Goal: Obtain resource: Obtain resource

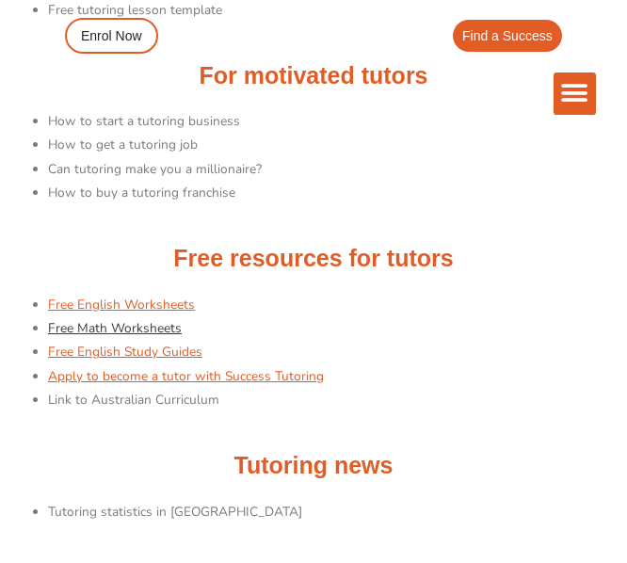
click at [108, 332] on link "Free Math Worksheets" at bounding box center [115, 328] width 134 height 18
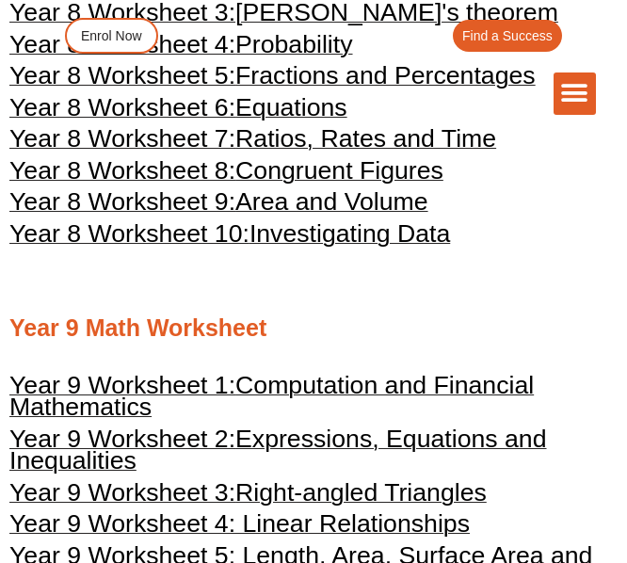
scroll to position [5049, 0]
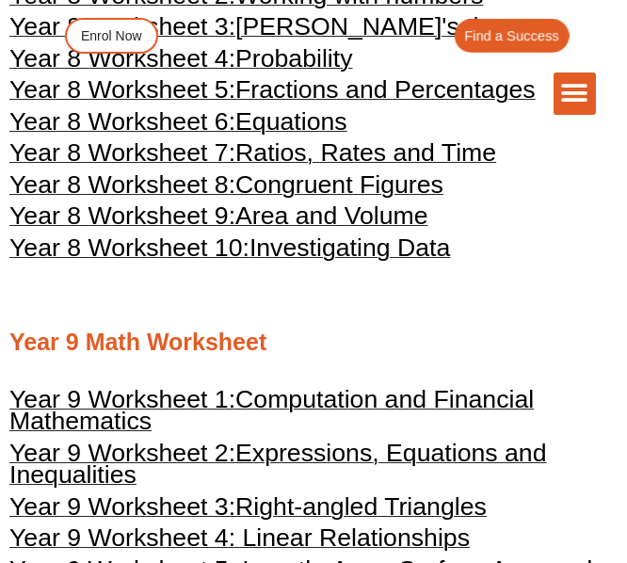
click at [304, 23] on div "Find a Success" at bounding box center [421, 36] width 297 height 34
click at [332, 27] on div "Find a Success" at bounding box center [421, 36] width 297 height 34
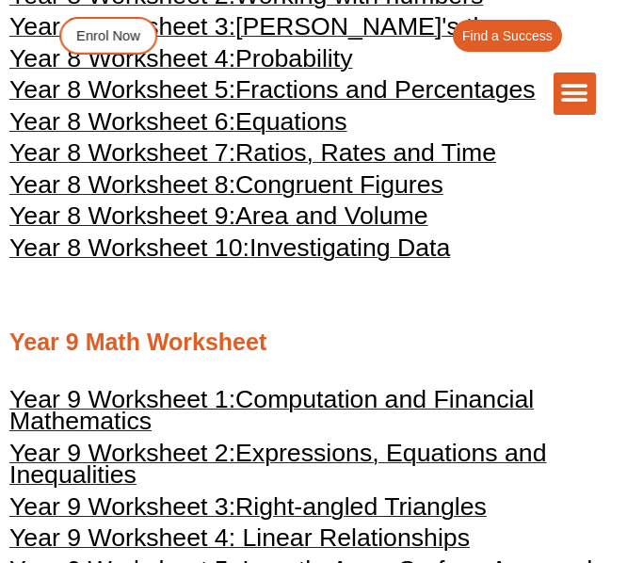
click at [255, 24] on div "Enrol Now" at bounding box center [172, 36] width 225 height 38
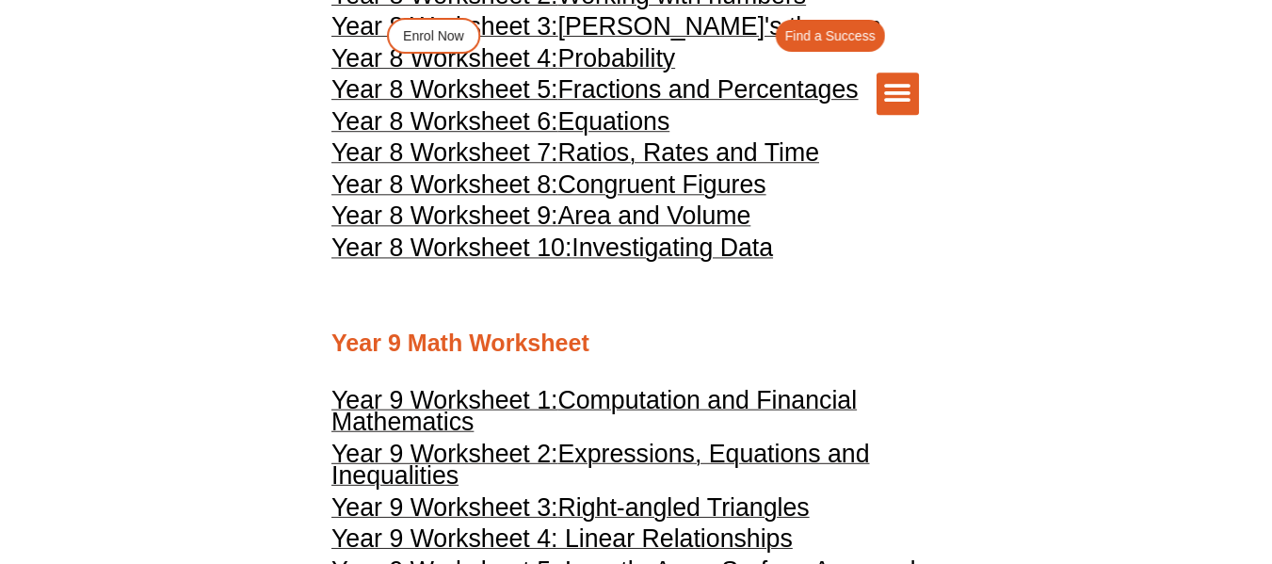
scroll to position [5051, 0]
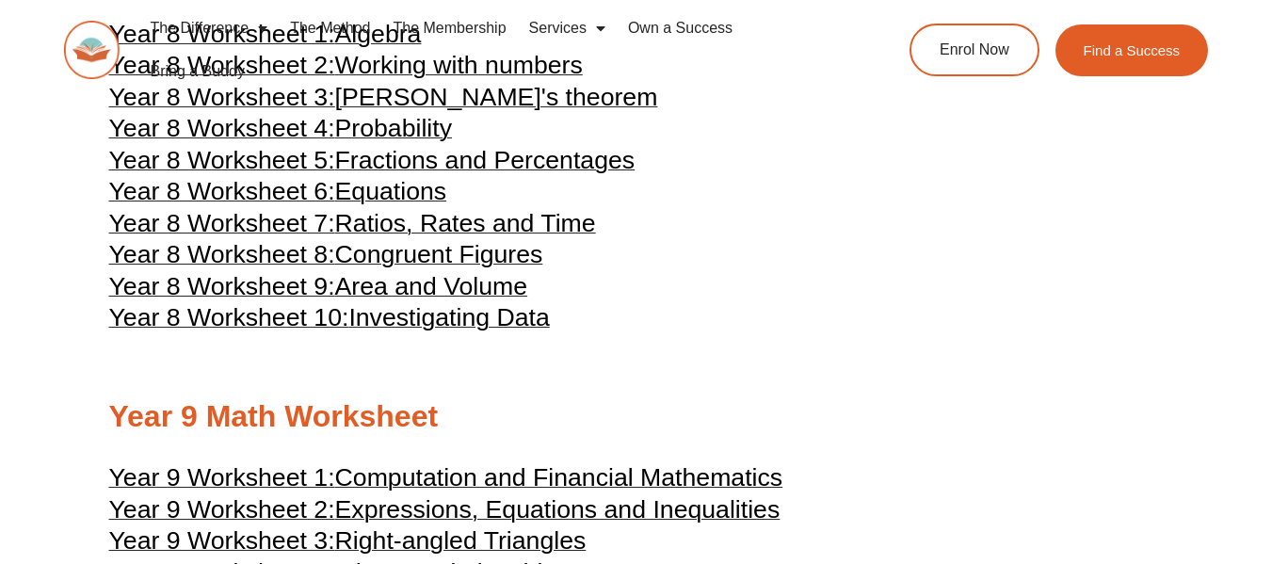
click at [258, 101] on div "The Difference Personalised Program Inspirational Tutors Motivational Learning …" at bounding box center [636, 58] width 1145 height 117
click at [308, 93] on ul "The Difference Personalised Program Inspirational Tutors Motivational Learning …" at bounding box center [490, 50] width 705 height 87
click at [277, 96] on div "The Difference Personalised Program Inspirational Tutors Motivational Learning …" at bounding box center [636, 58] width 1145 height 117
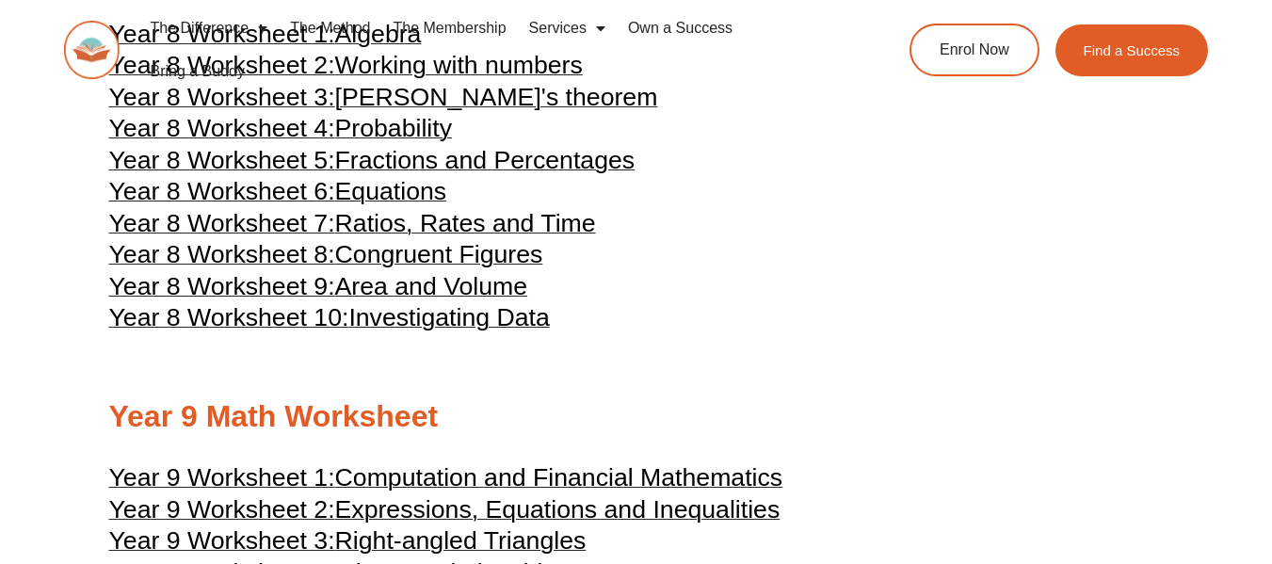
click at [277, 96] on div "The Difference Personalised Program Inspirational Tutors Motivational Learning …" at bounding box center [636, 58] width 1145 height 117
click at [278, 97] on div "The Difference Personalised Program Inspirational Tutors Motivational Learning …" at bounding box center [636, 58] width 1145 height 117
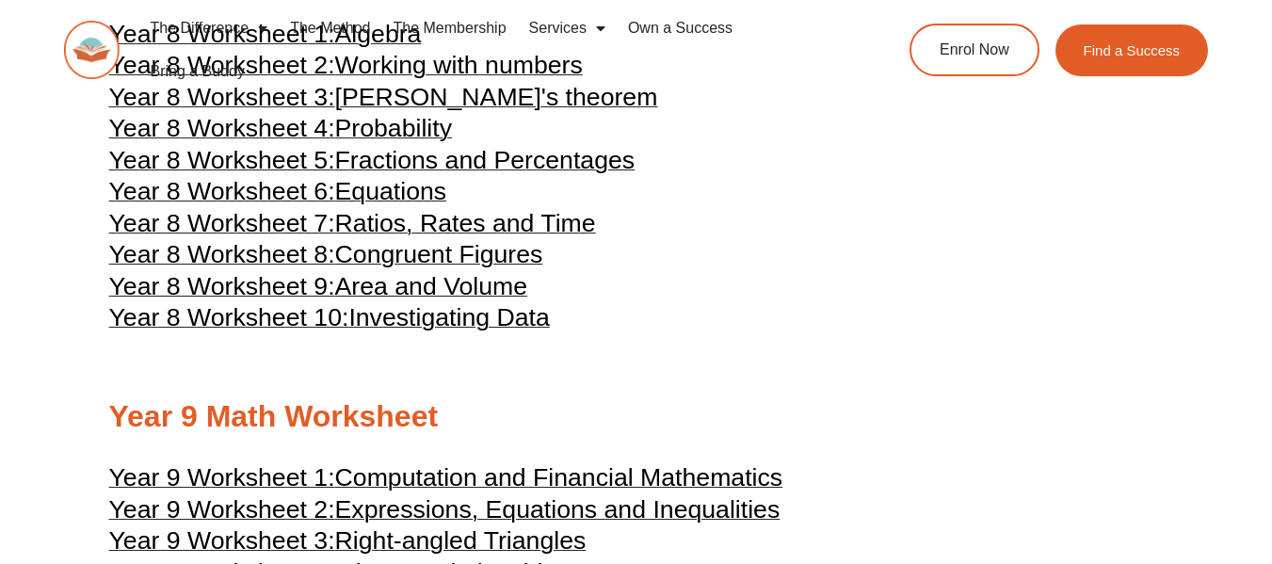
click at [278, 97] on div "The Difference Personalised Program Inspirational Tutors Motivational Learning …" at bounding box center [636, 58] width 1145 height 117
click at [377, 97] on div "The Difference Personalised Program Inspirational Tutors Motivational Learning …" at bounding box center [636, 58] width 1145 height 117
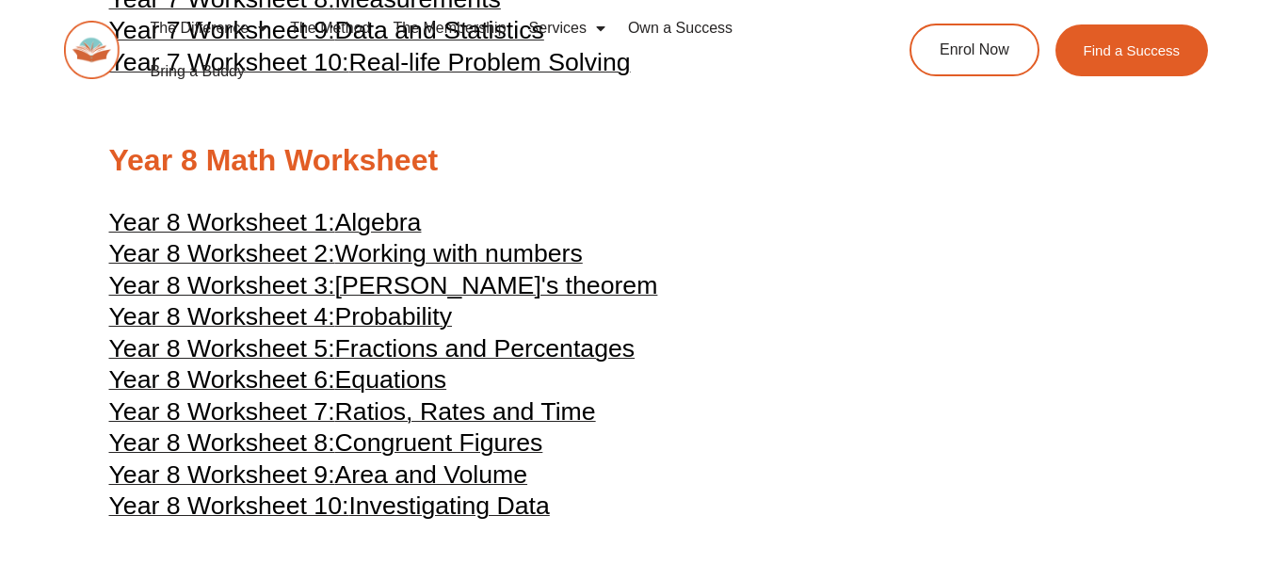
scroll to position [4842, 0]
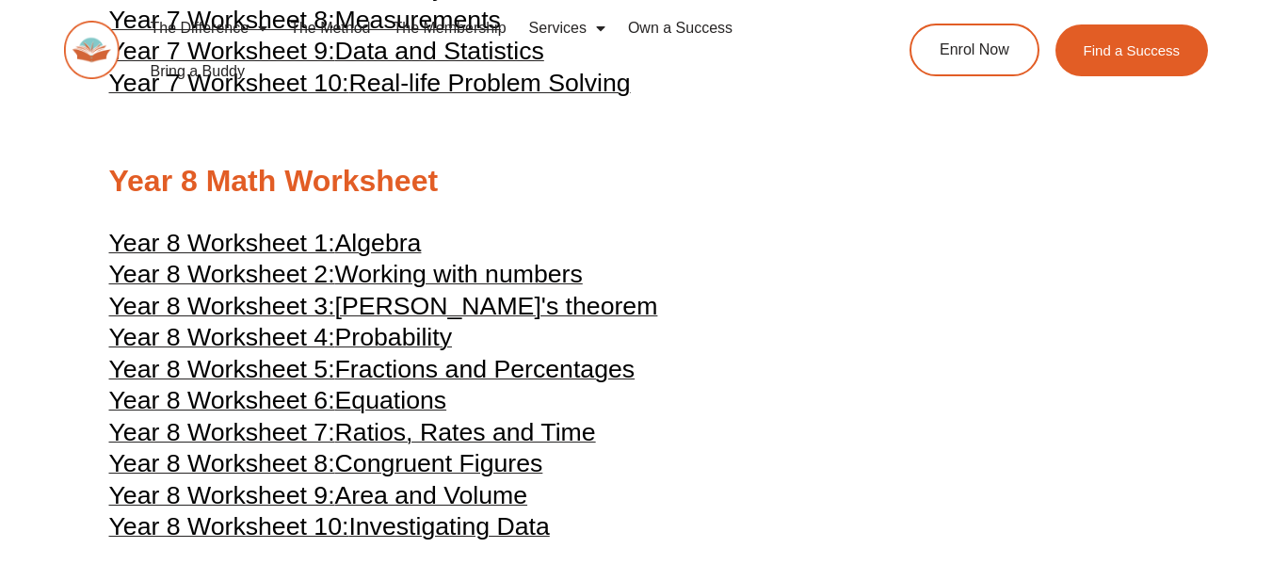
click at [361, 305] on span "Pythagoras's theorem" at bounding box center [496, 306] width 323 height 28
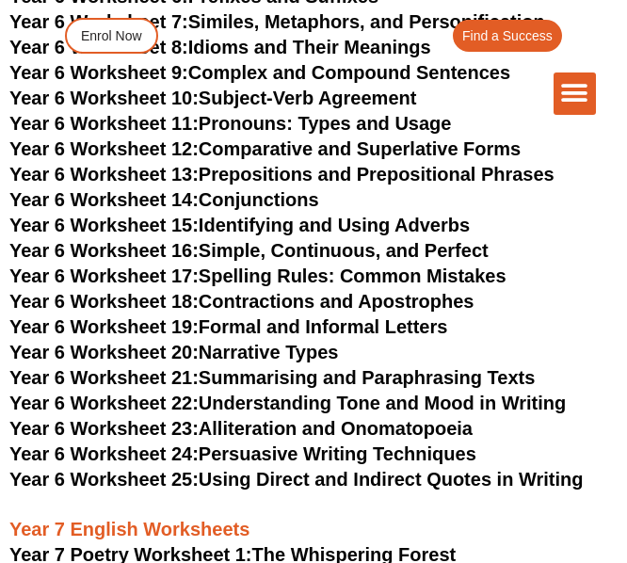
scroll to position [9761, 0]
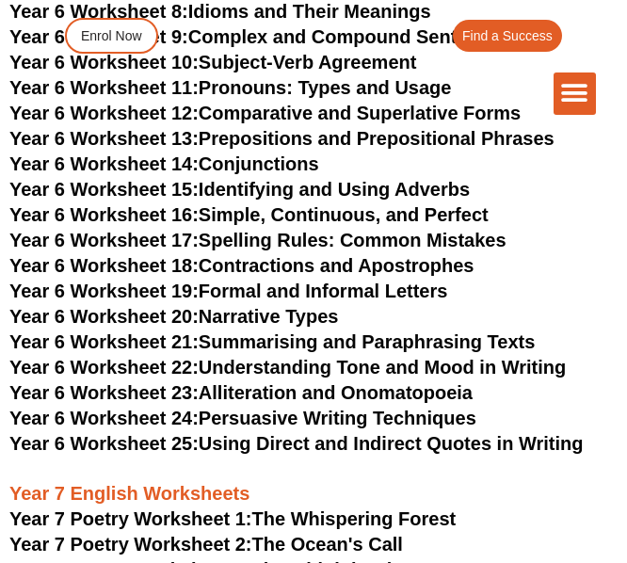
click at [223, 408] on link "Year 6 Worksheet 24: Persuasive Writing Techniques" at bounding box center [242, 418] width 467 height 21
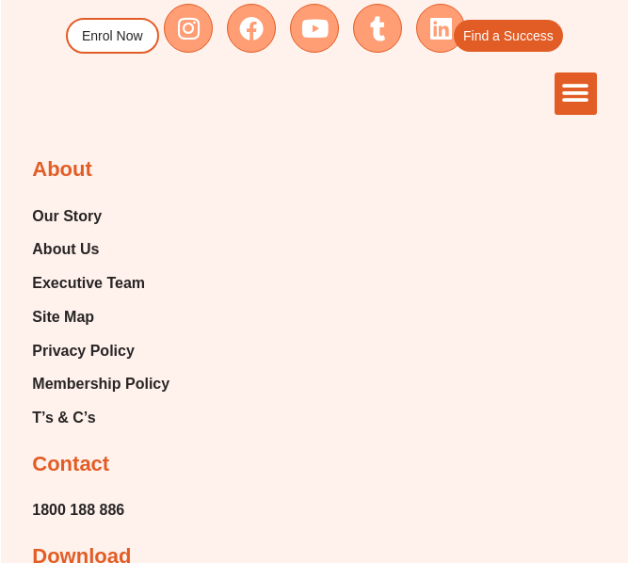
scroll to position [9762, 0]
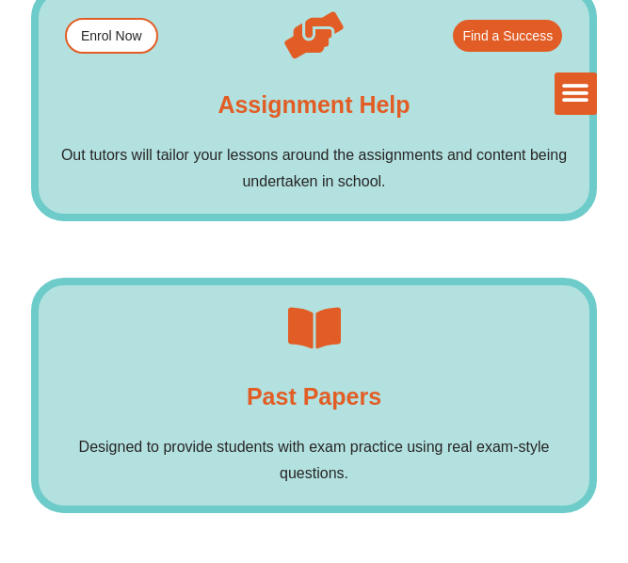
scroll to position [12470, 0]
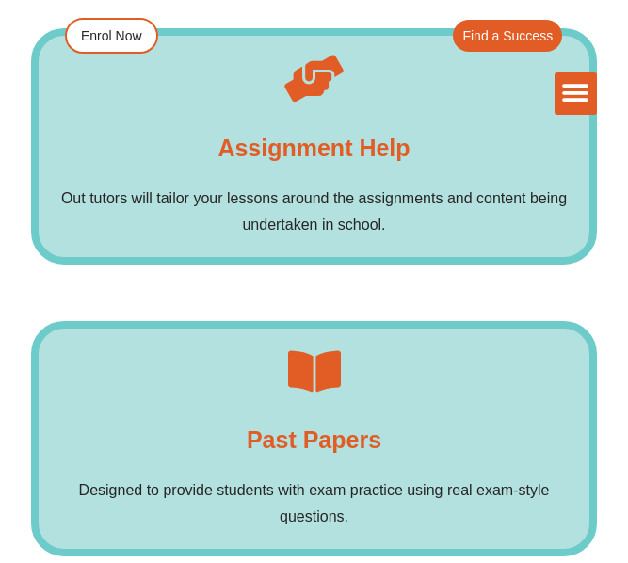
click at [313, 421] on h4 "Past Papers" at bounding box center [314, 440] width 135 height 38
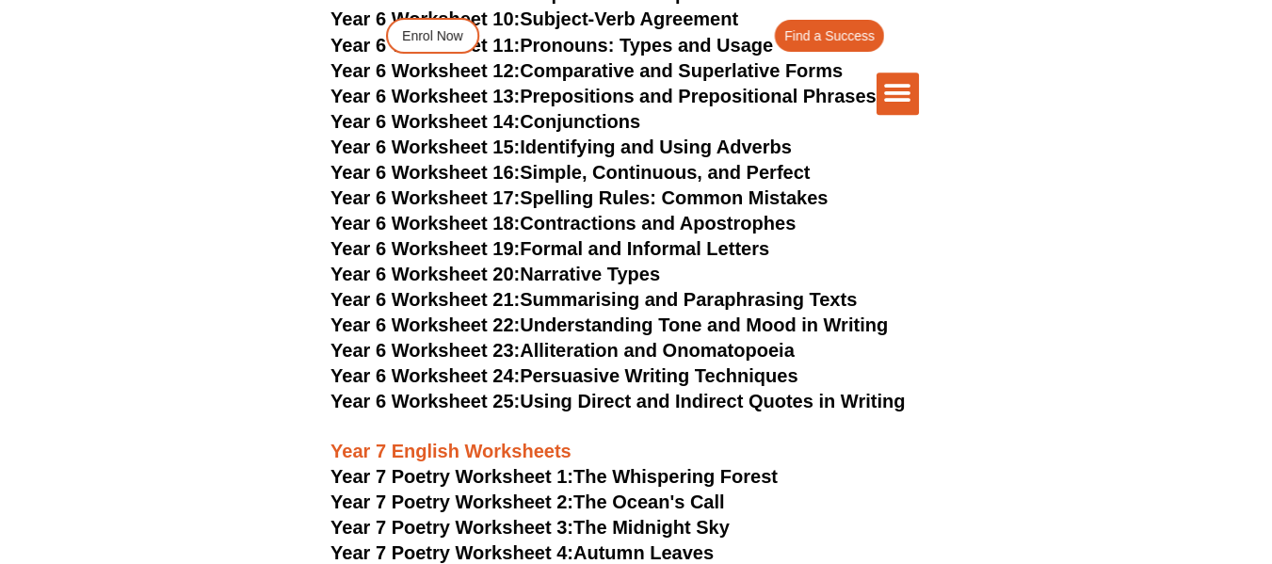
scroll to position [9719, 0]
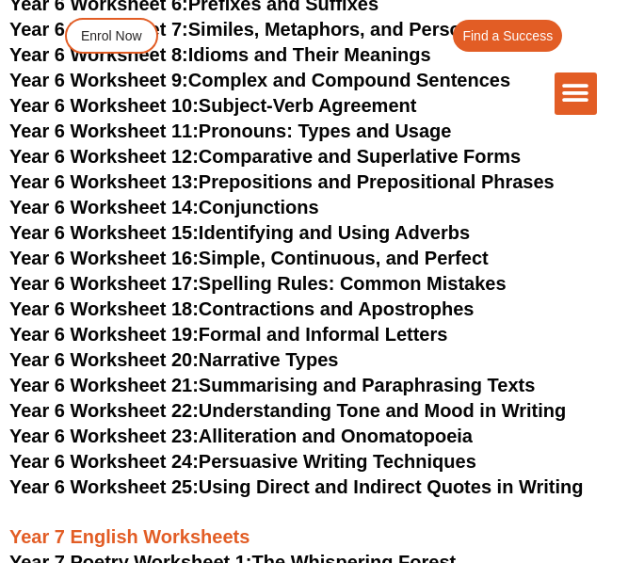
click at [255, 114] on div "The Difference Personalised Program Inspirational Tutors Motivational Learning …" at bounding box center [313, 93] width 565 height 42
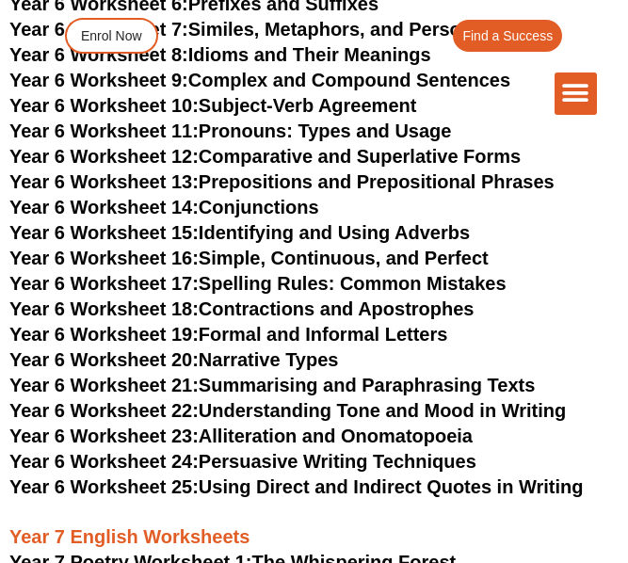
click at [255, 114] on div "The Difference Personalised Program Inspirational Tutors Motivational Learning …" at bounding box center [313, 93] width 565 height 42
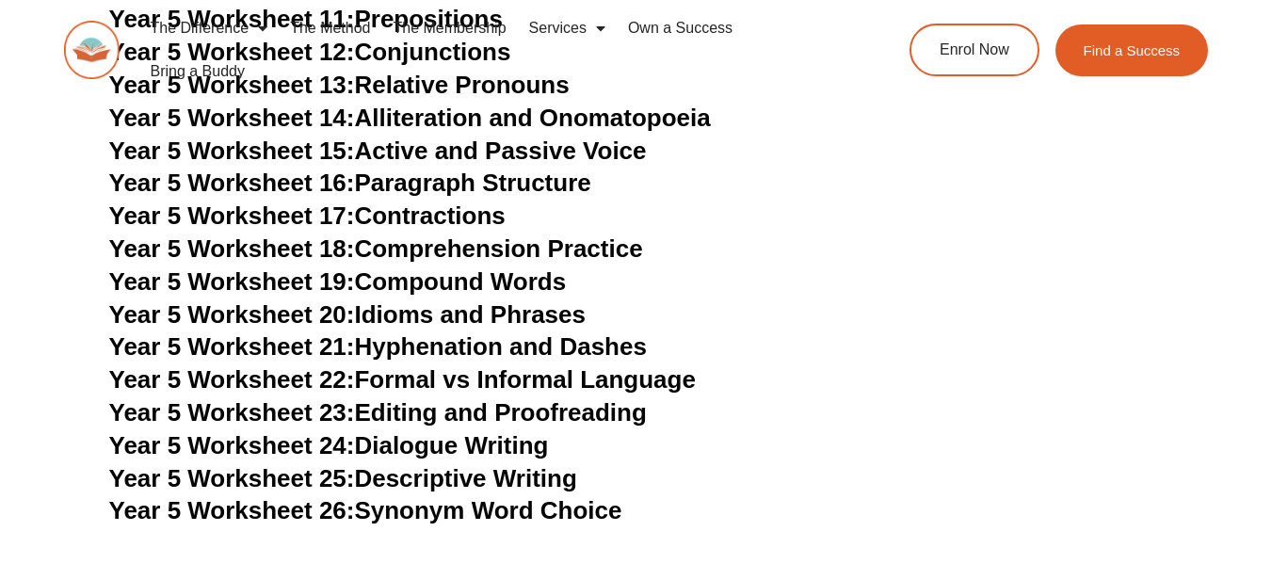
click at [445, 385] on link "Year 5 Worksheet 22: Formal vs Informal Language" at bounding box center [402, 379] width 586 height 28
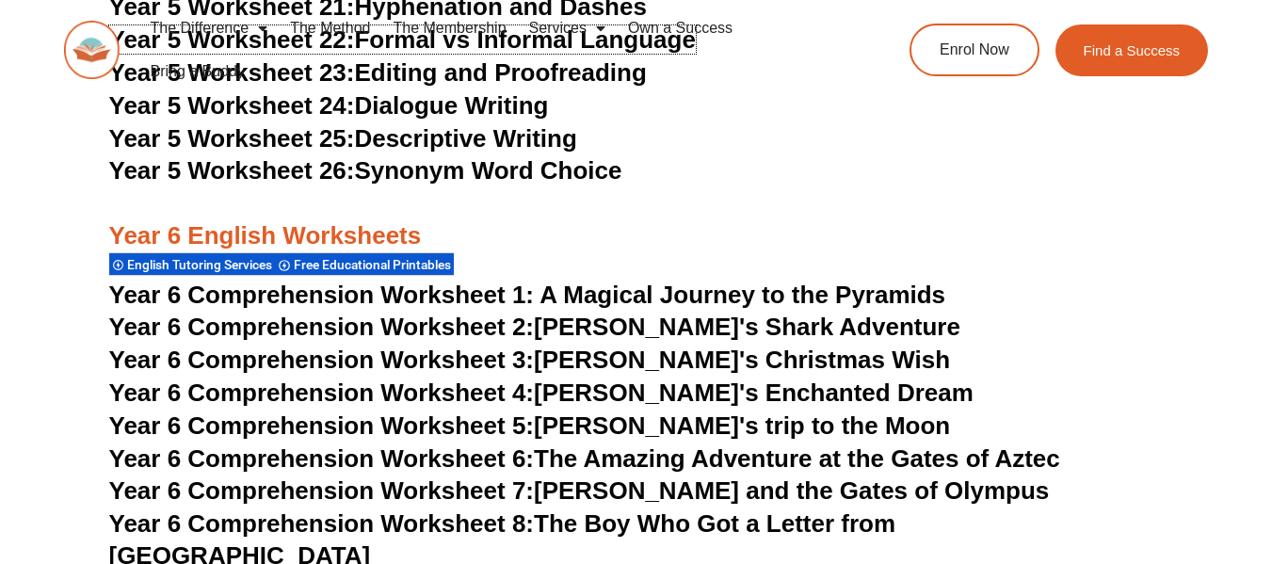
scroll to position [10021, 0]
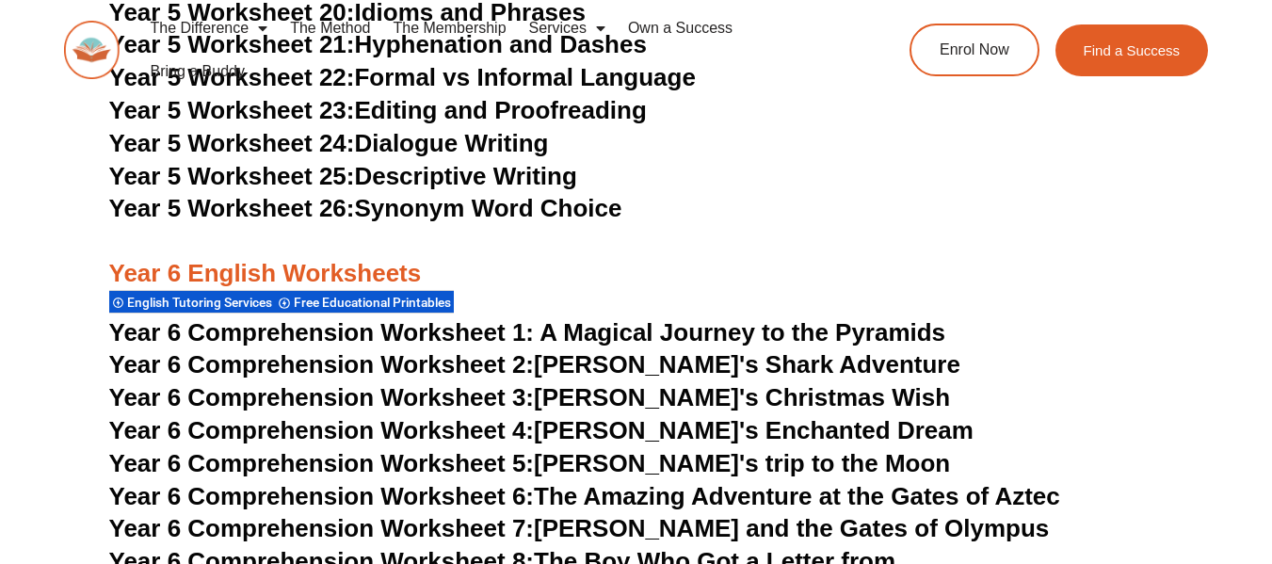
click at [315, 177] on span "Year 5 Worksheet 25:" at bounding box center [232, 176] width 246 height 28
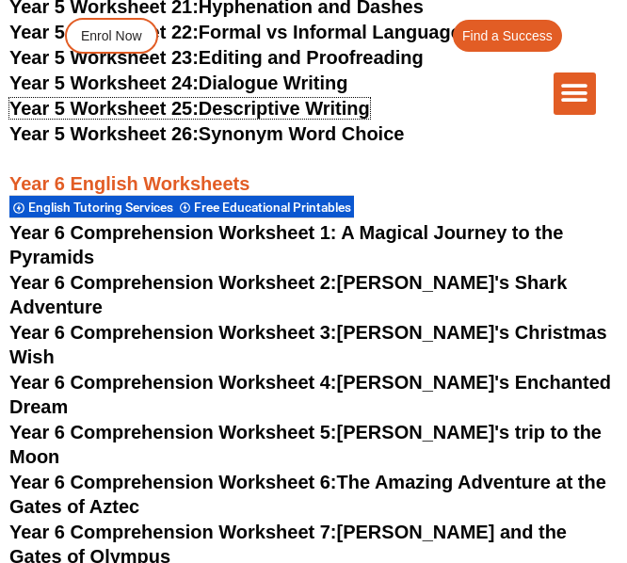
scroll to position [8675, 0]
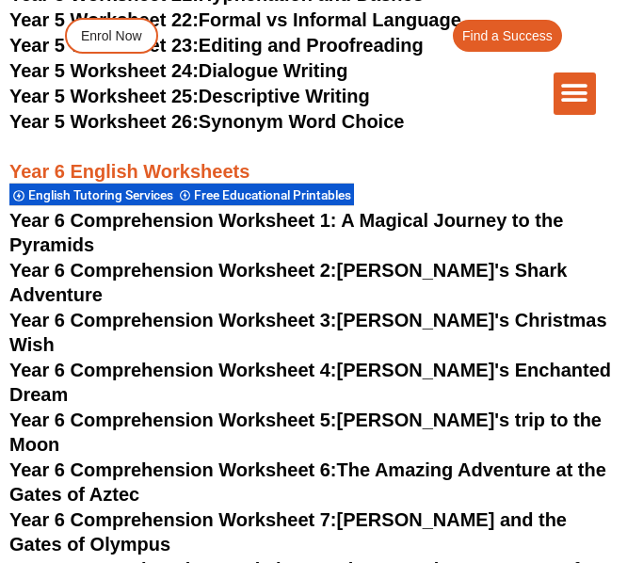
click at [173, 459] on span "Year 6 Comprehension Worksheet 6:" at bounding box center [173, 469] width 328 height 21
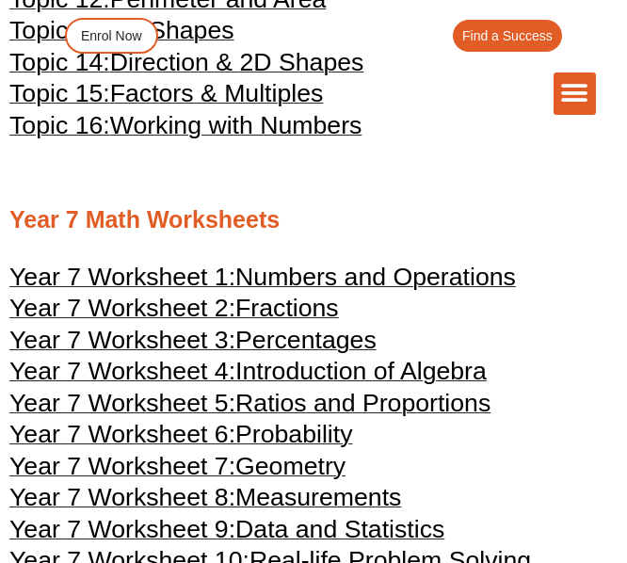
scroll to position [4287, 0]
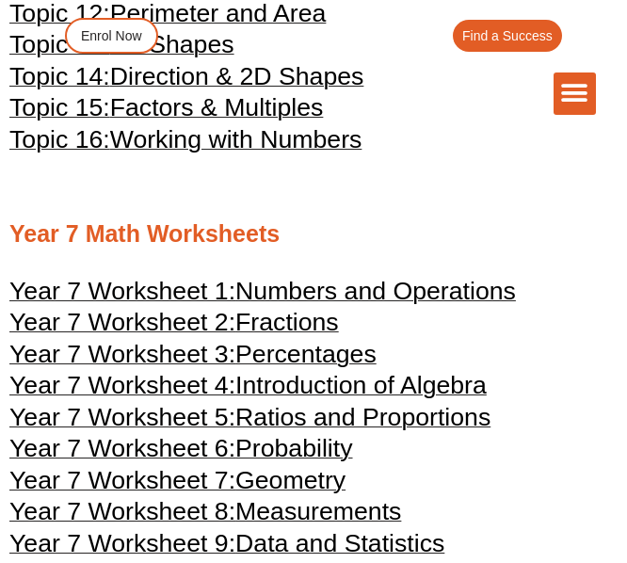
click at [163, 450] on span "Year 7 Worksheet 6:" at bounding box center [122, 448] width 226 height 28
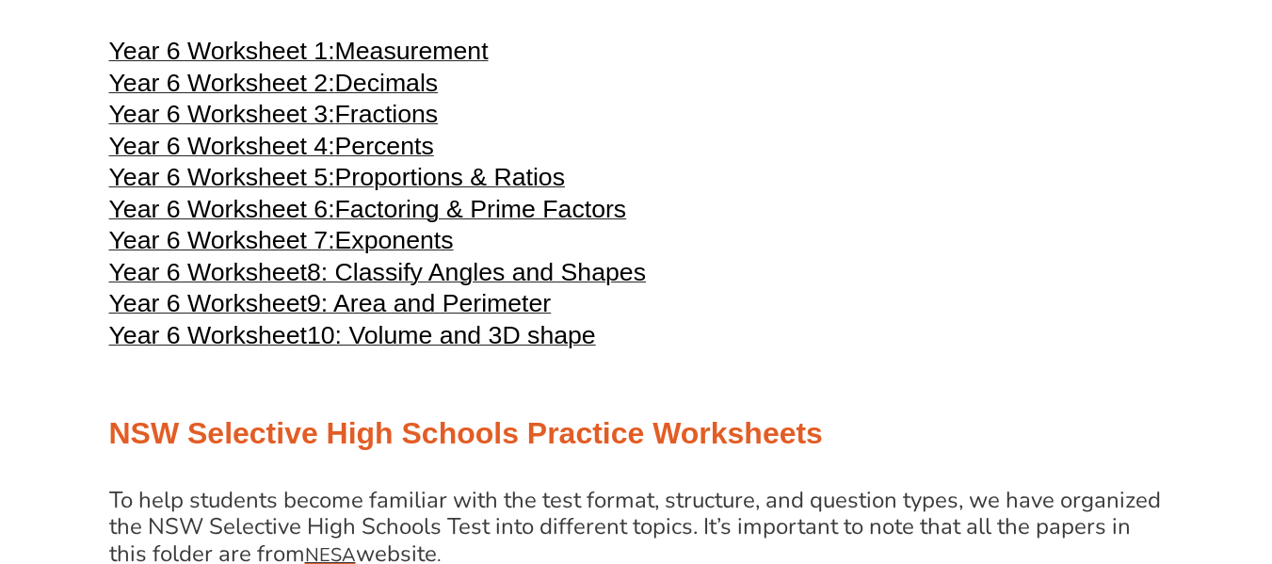
scroll to position [3249, 0]
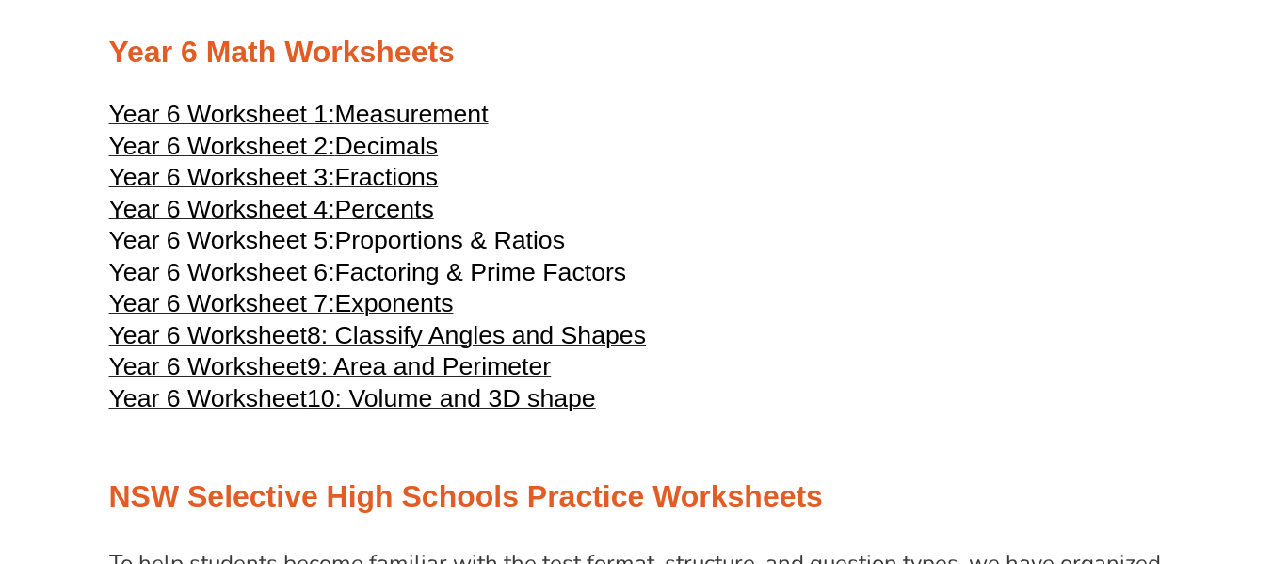
click at [248, 238] on span "Year 6 Worksheet 5:" at bounding box center [222, 240] width 226 height 28
click at [298, 364] on span "Year 6 Worksheet" at bounding box center [208, 366] width 198 height 28
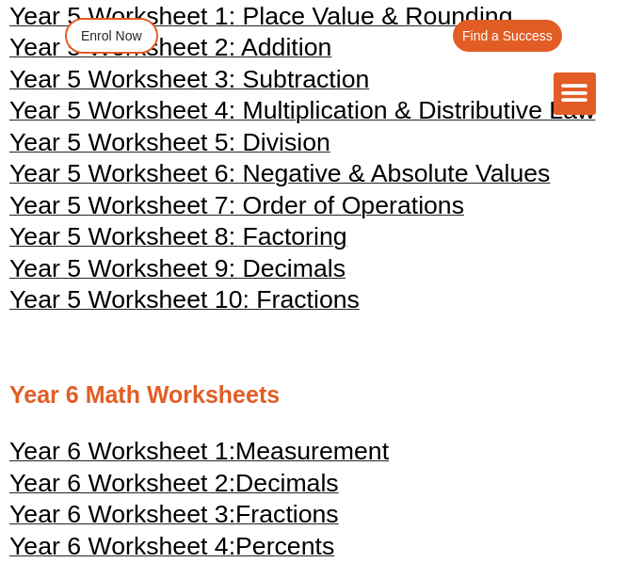
scroll to position [2799, 0]
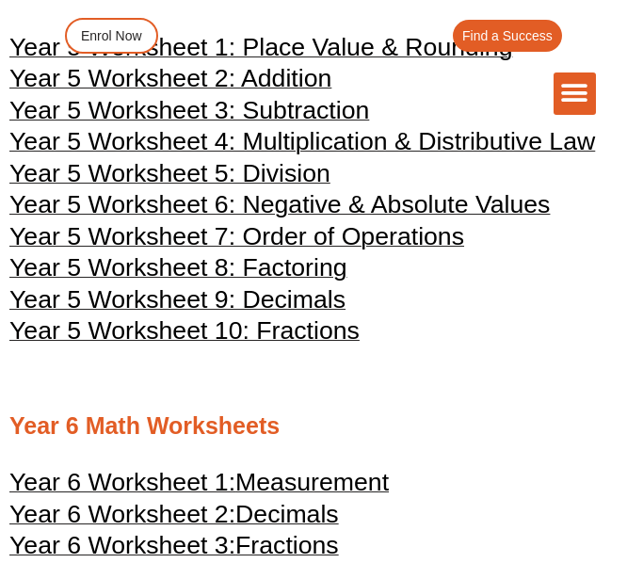
click at [146, 140] on span "Year 5 Worksheet 4: Multiplication & Distributive Law" at bounding box center [301, 141] width 585 height 28
click at [148, 509] on span "Year 6 Worksheet 2:" at bounding box center [122, 514] width 226 height 28
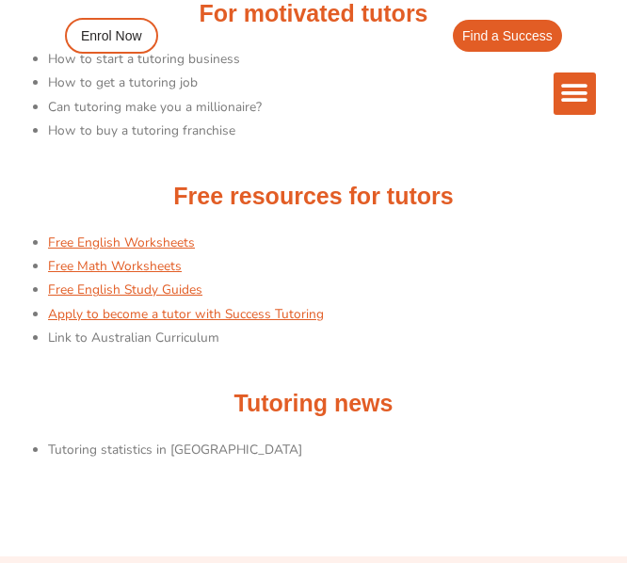
scroll to position [509, 0]
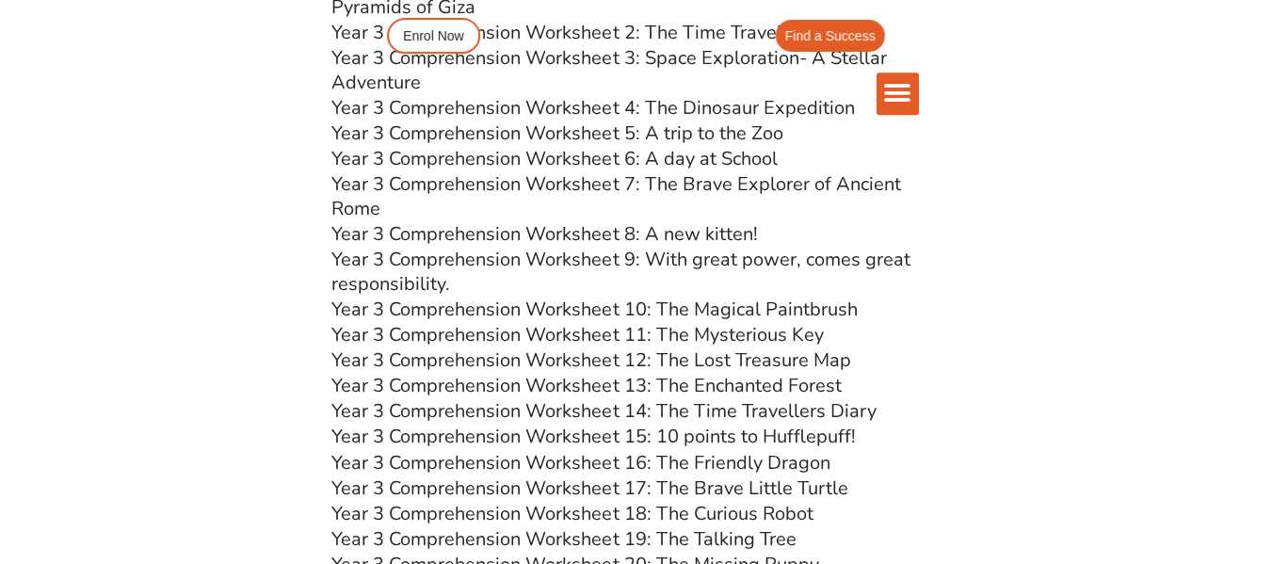
scroll to position [5440, 0]
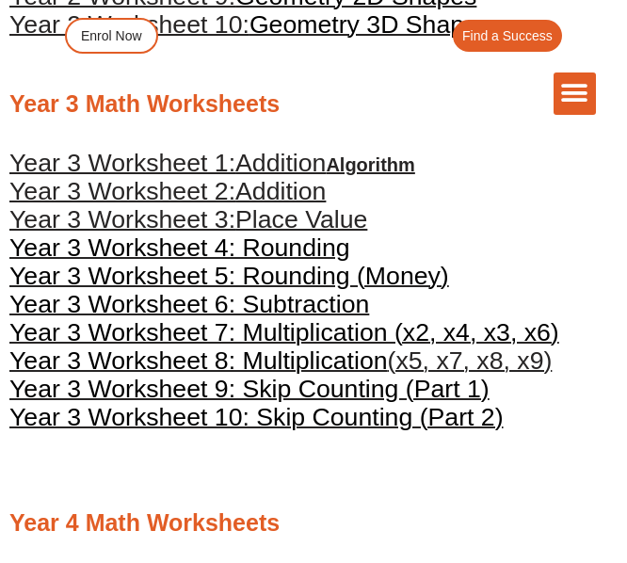
scroll to position [1868, 0]
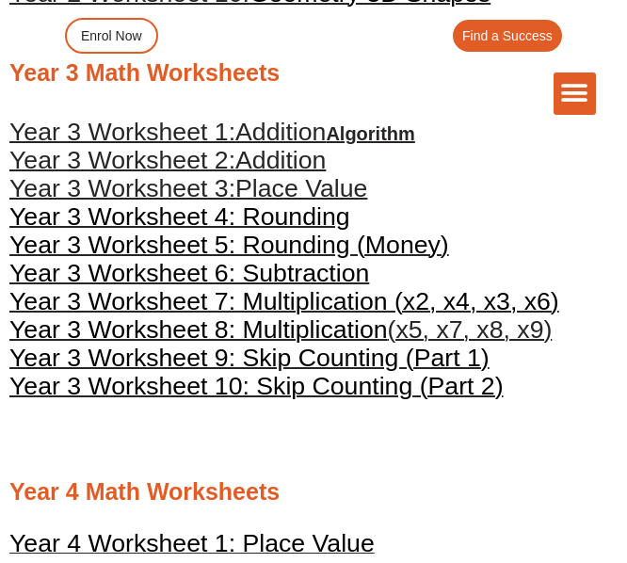
click at [274, 328] on span "Year 3 Worksheet 8: Multiplication" at bounding box center [198, 329] width 378 height 28
click at [275, 361] on span "Year 3 Worksheet 9: Skip Counting (Part 1)" at bounding box center [249, 358] width 480 height 28
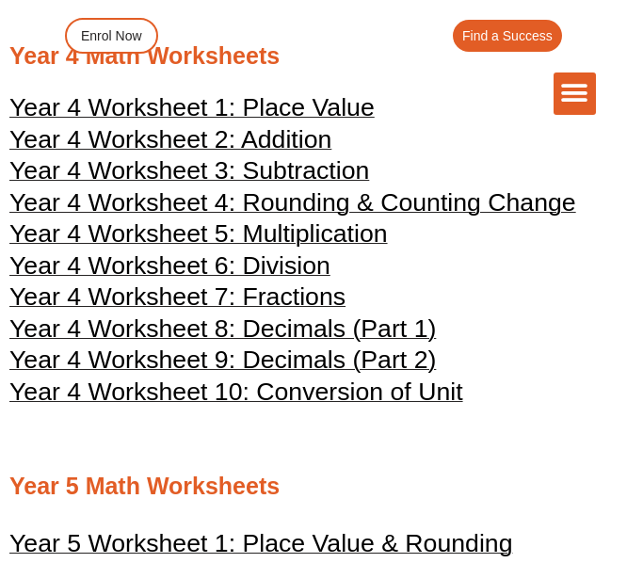
scroll to position [2272, 0]
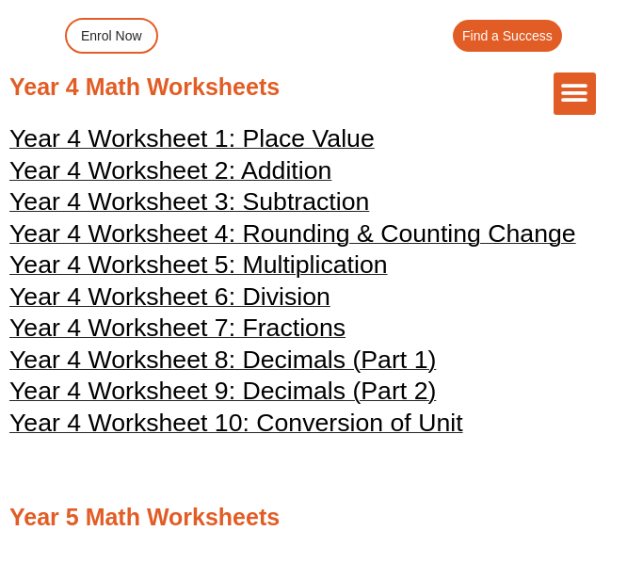
click at [138, 139] on span "Year 4 Worksheet 1: Place Value" at bounding box center [191, 138] width 365 height 28
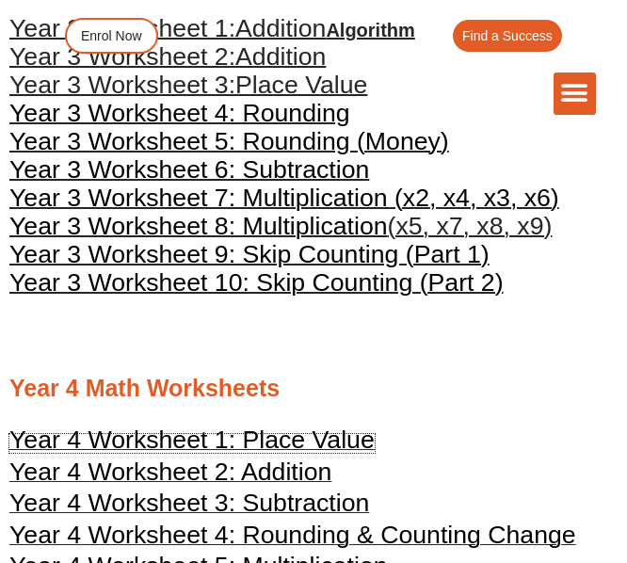
scroll to position [1883, 0]
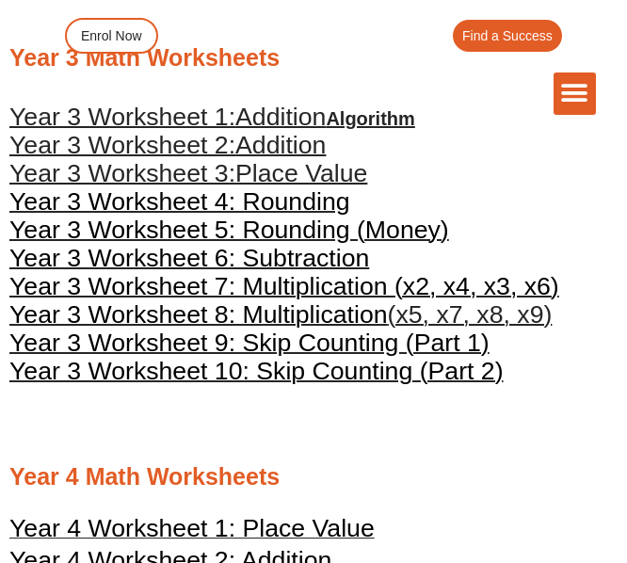
click at [282, 147] on span "Addition" at bounding box center [280, 145] width 90 height 28
click at [313, 255] on span "Year 3 Worksheet 6: Subtraction" at bounding box center [189, 258] width 360 height 28
click at [284, 169] on span "Place Value" at bounding box center [301, 173] width 132 height 28
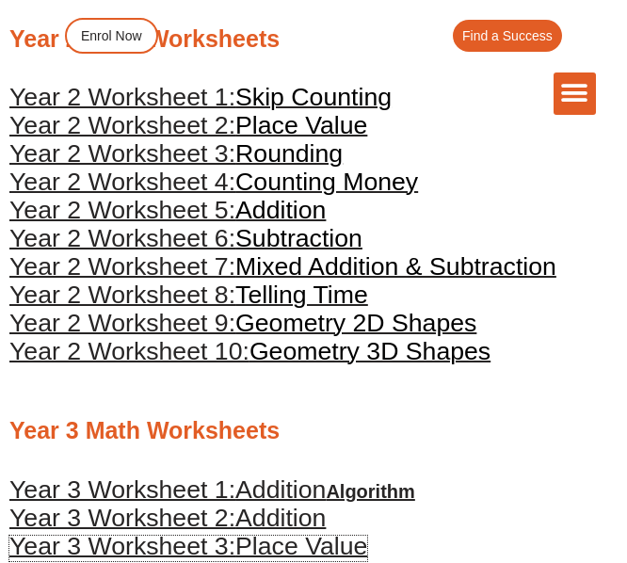
scroll to position [1448, 0]
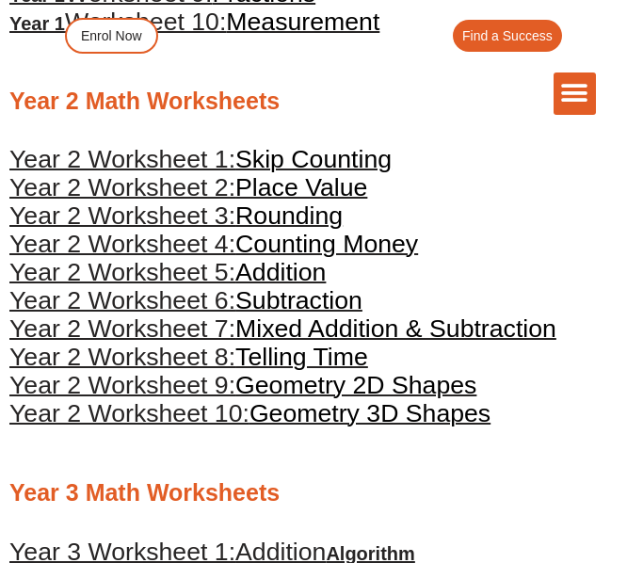
click at [361, 329] on span "Mixed Addition & Subtraction" at bounding box center [395, 328] width 321 height 28
